Goal: Use online tool/utility

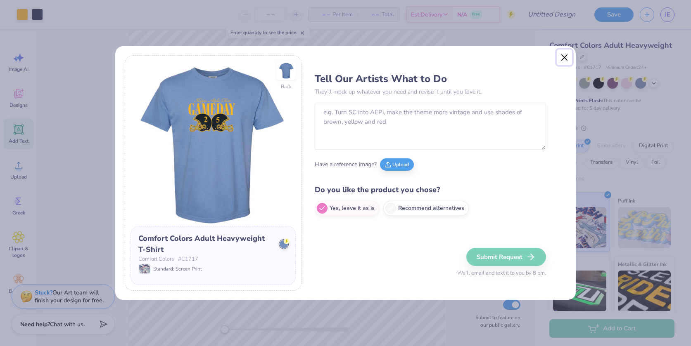
click at [562, 55] on button "Close" at bounding box center [565, 58] width 16 height 16
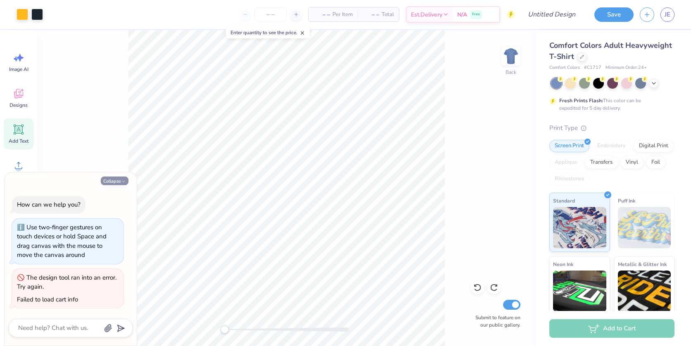
click at [119, 183] on button "Collapse" at bounding box center [115, 181] width 28 height 9
type textarea "x"
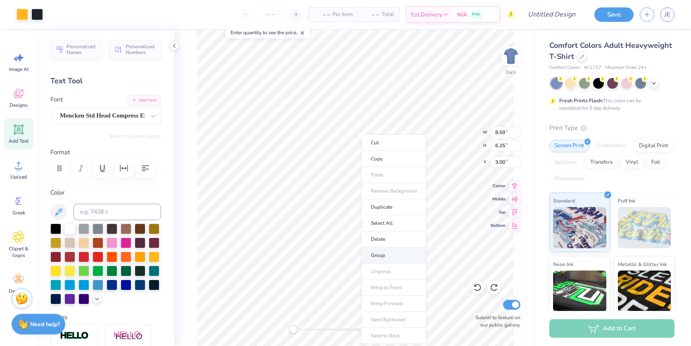
click at [394, 254] on li "Group" at bounding box center [393, 256] width 65 height 16
click at [67, 48] on span "Personalized Names" at bounding box center [81, 49] width 31 height 12
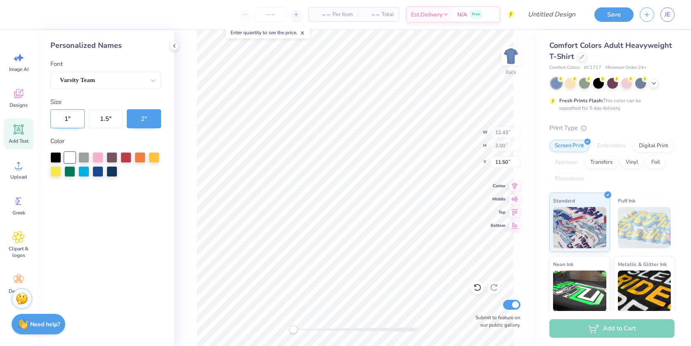
click at [64, 123] on button "1 "" at bounding box center [67, 118] width 34 height 19
click at [152, 82] on icon at bounding box center [153, 80] width 8 height 8
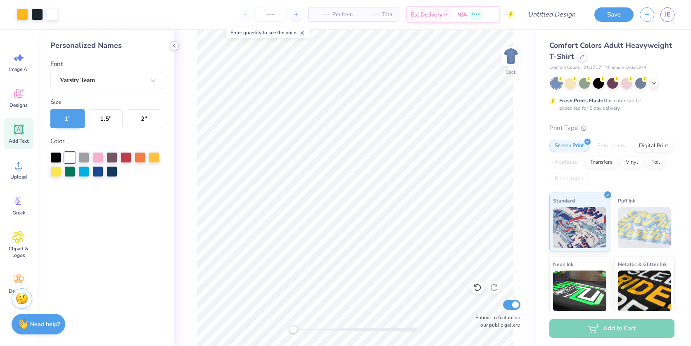
click at [176, 46] on icon at bounding box center [174, 46] width 7 height 7
click at [174, 45] on polyline at bounding box center [174, 45] width 2 height 3
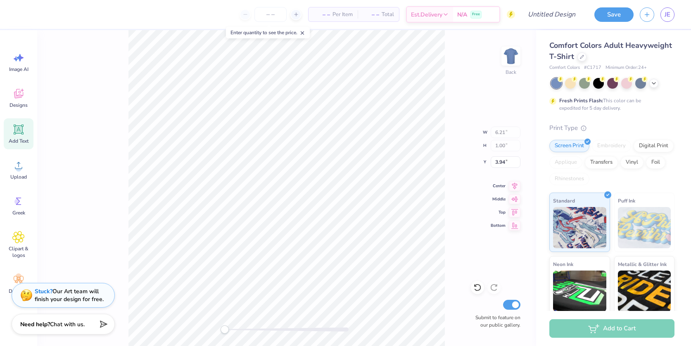
click at [47, 292] on strong "Stuck?" at bounding box center [44, 292] width 18 height 8
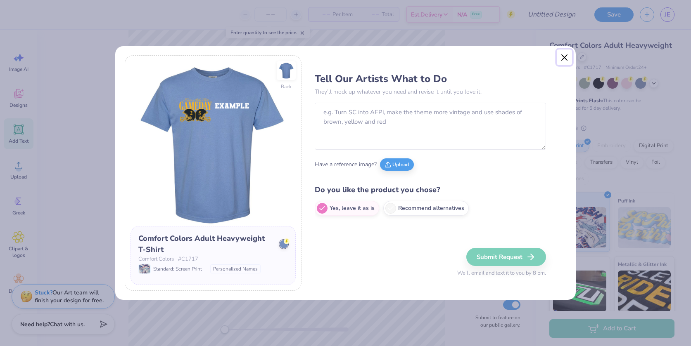
click at [564, 58] on button "Close" at bounding box center [565, 58] width 16 height 16
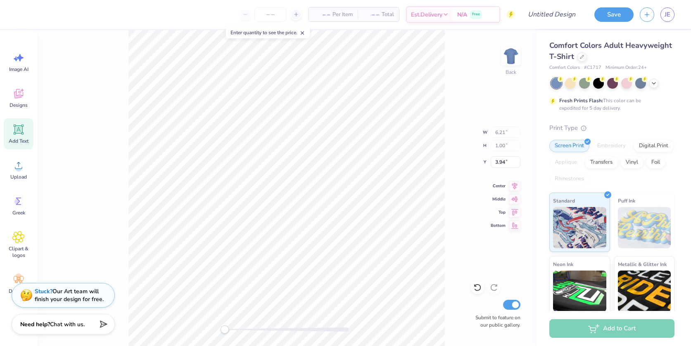
click at [40, 292] on strong "Stuck?" at bounding box center [44, 292] width 18 height 8
